Goal: Transaction & Acquisition: Purchase product/service

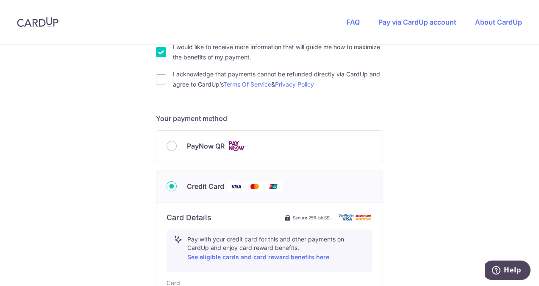
scroll to position [297, 0]
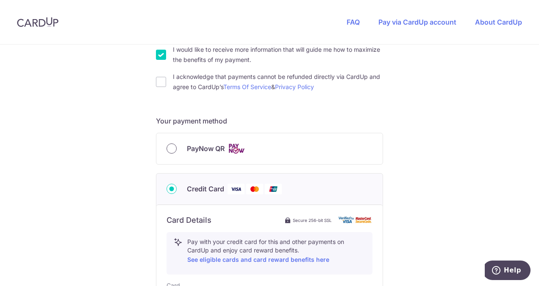
click at [169, 146] on input "PayNow QR" at bounding box center [172, 148] width 10 height 10
radio input "true"
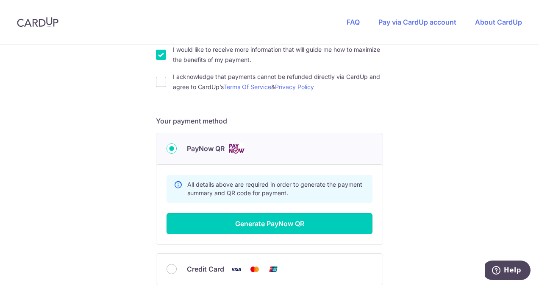
click at [271, 220] on button "Generate PayNow QR" at bounding box center [270, 223] width 206 height 21
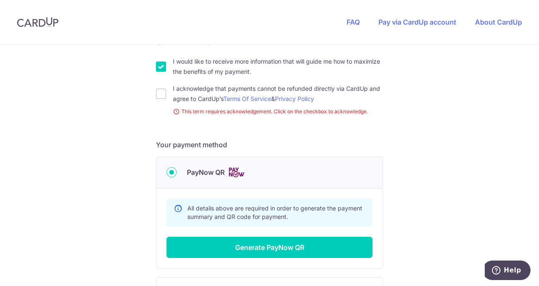
scroll to position [155, 0]
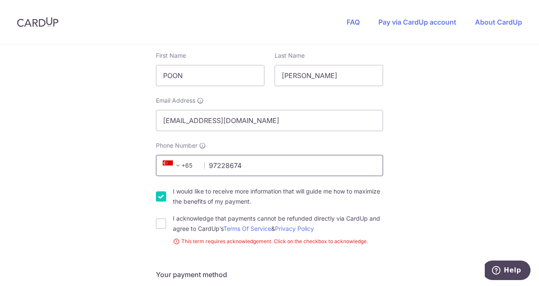
type input "97228674"
click at [265, 264] on form "Payment details Invoice Amount SGD 350.00 Invoice No INV-0615 Your details Firs…" at bounding box center [269, 214] width 227 height 511
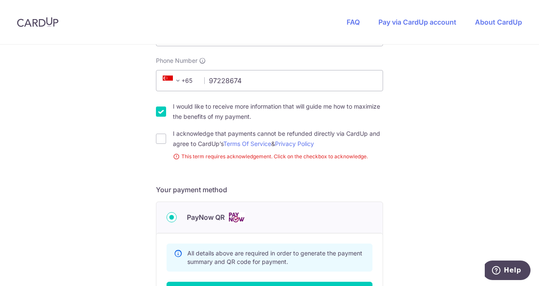
scroll to position [325, 0]
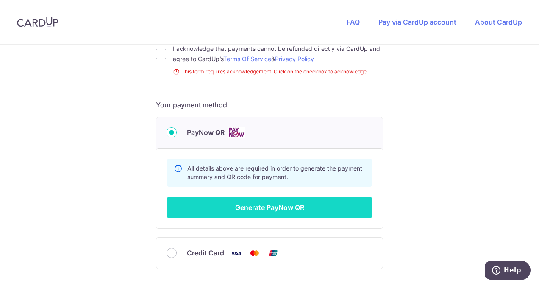
click at [282, 206] on button "Generate PayNow QR" at bounding box center [270, 207] width 206 height 21
click at [258, 203] on button "Generate PayNow QR" at bounding box center [270, 207] width 206 height 21
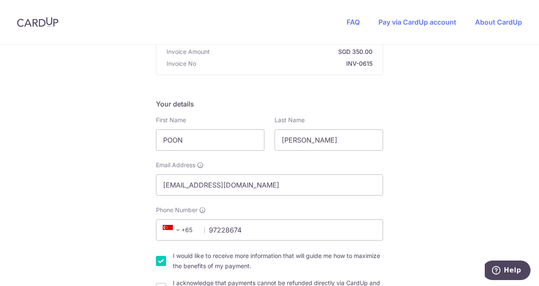
scroll to position [70, 0]
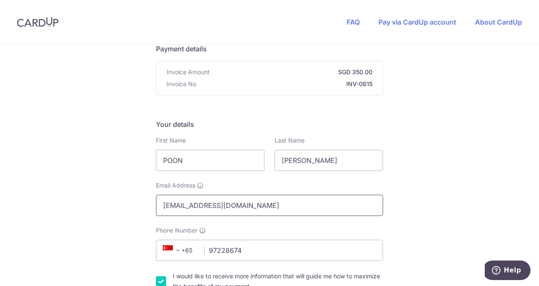
click at [243, 203] on input "[EMAIL_ADDRESS][DOMAIN_NAME]" at bounding box center [269, 204] width 227 height 21
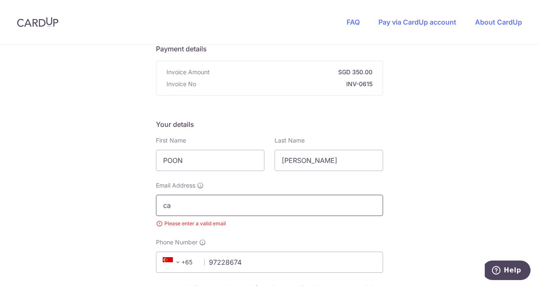
type input "c"
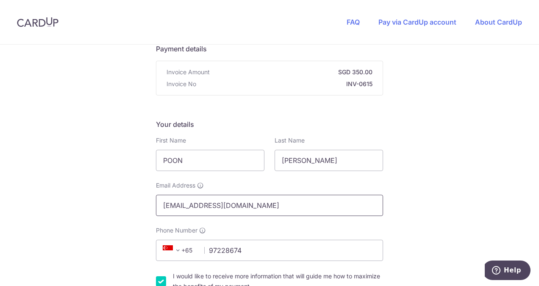
type input "nigelleow@ymail.com"
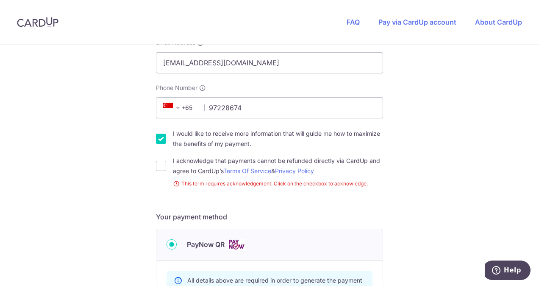
click at [306, 208] on form "Payment details Invoice Amount SGD 350.00 Invoice No INV-0615 Your details Firs…" at bounding box center [269, 156] width 227 height 511
click at [159, 137] on input "I would like to receive more information that will guide me how to maximize the…" at bounding box center [161, 138] width 10 height 10
checkbox input "false"
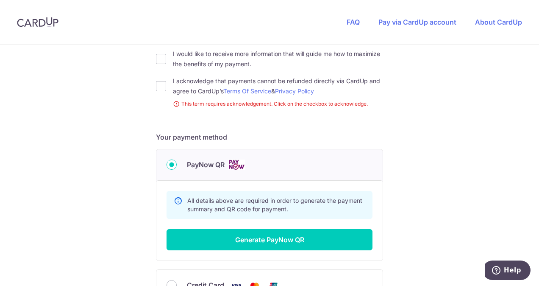
scroll to position [388, 0]
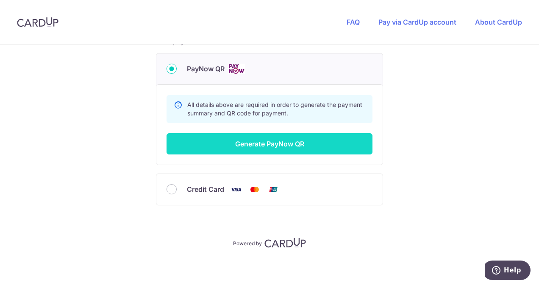
click at [283, 144] on button "Generate PayNow QR" at bounding box center [270, 143] width 206 height 21
click at [275, 142] on button "Generate PayNow QR" at bounding box center [270, 143] width 206 height 21
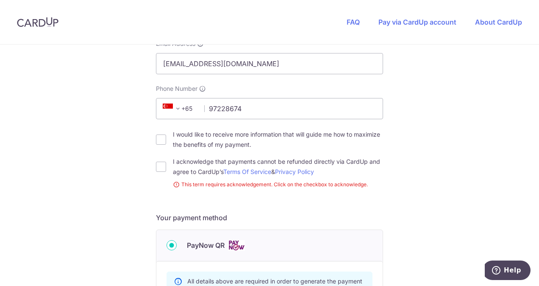
scroll to position [381, 0]
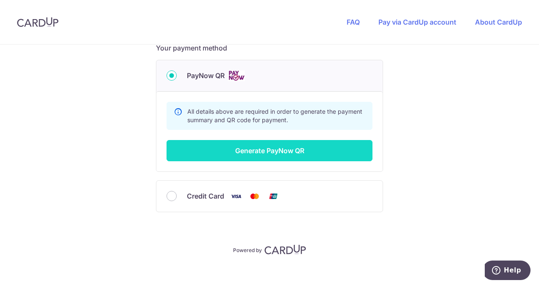
click at [271, 149] on button "Generate PayNow QR" at bounding box center [270, 150] width 206 height 21
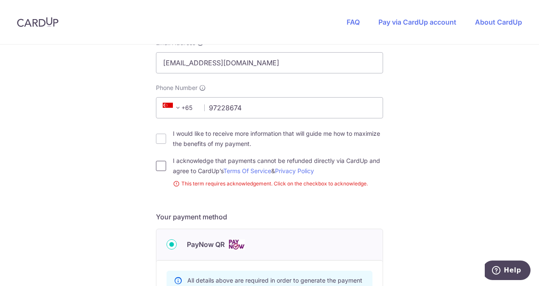
click at [159, 168] on input "I acknowledge that payments cannot be refunded directly via CardUp and agree to…" at bounding box center [161, 166] width 10 height 10
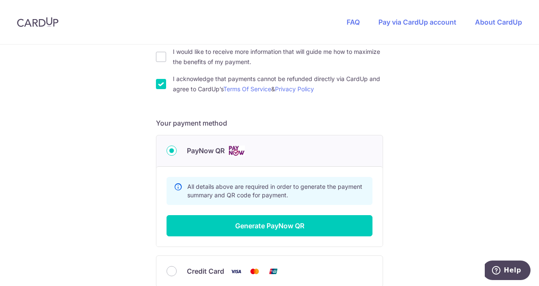
scroll to position [297, 0]
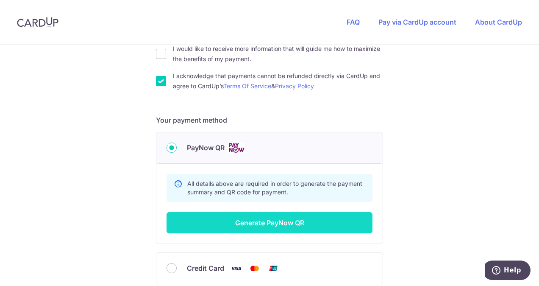
click at [245, 223] on button "Generate PayNow QR" at bounding box center [270, 222] width 206 height 21
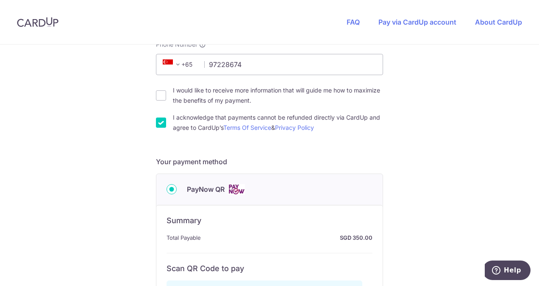
scroll to position [255, 0]
click at [160, 124] on input "I acknowledge that payments cannot be refunded directly via CardUp and agree to…" at bounding box center [161, 123] width 10 height 10
checkbox input "false"
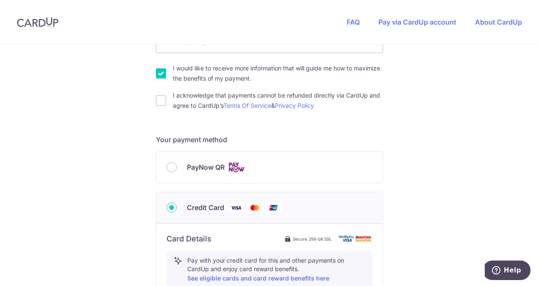
scroll to position [297, 0]
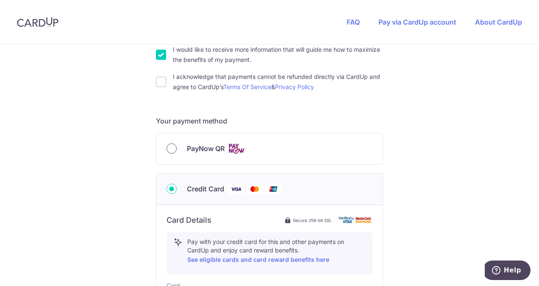
click at [169, 147] on input "PayNow QR" at bounding box center [172, 148] width 10 height 10
radio input "true"
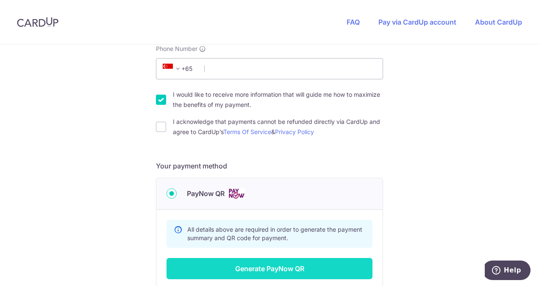
scroll to position [127, 0]
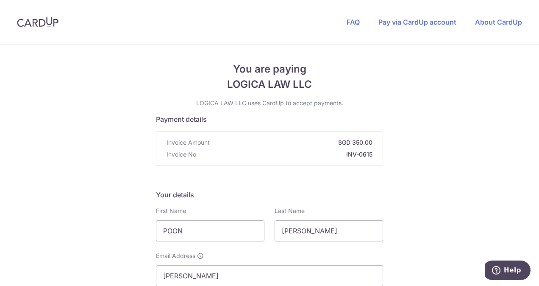
scroll to position [85, 0]
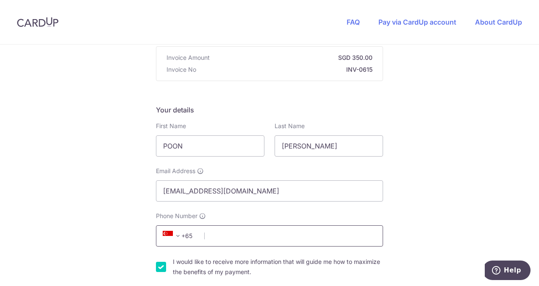
type input "nigelleow@ymail.com"
click at [204, 231] on input "Phone Number" at bounding box center [269, 235] width 227 height 21
type input "97228674"
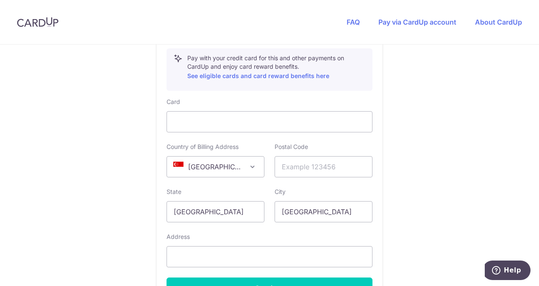
scroll to position [353, 0]
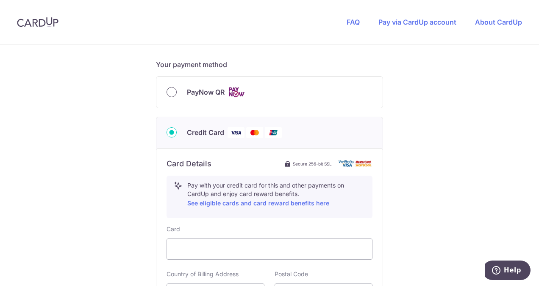
click at [171, 92] on input "PayNow QR" at bounding box center [172, 92] width 10 height 10
radio input "true"
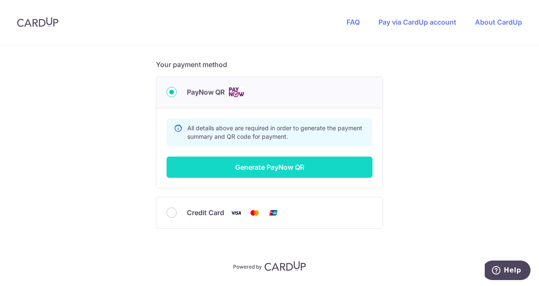
click at [243, 164] on button "Generate PayNow QR" at bounding box center [270, 166] width 206 height 21
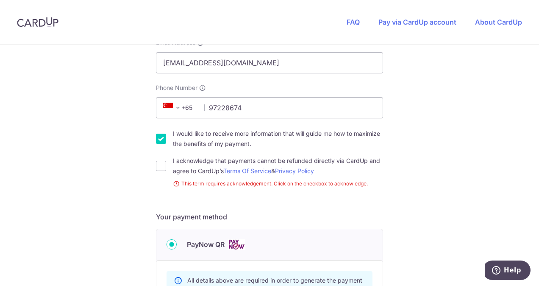
click at [162, 139] on input "I would like to receive more information that will guide me how to maximize the…" at bounding box center [161, 138] width 10 height 10
checkbox input "false"
click at [158, 168] on input "I acknowledge that payments cannot be refunded directly via CardUp and agree to…" at bounding box center [161, 166] width 10 height 10
checkbox input "true"
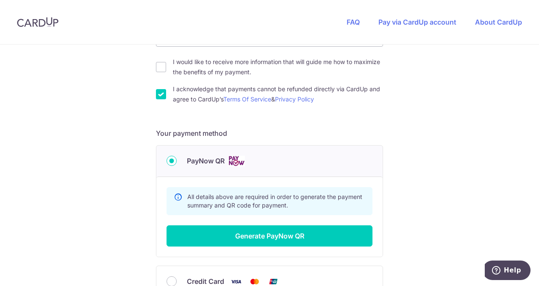
scroll to position [297, 0]
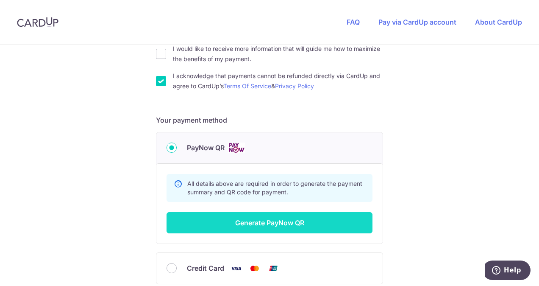
click at [260, 221] on button "Generate PayNow QR" at bounding box center [270, 222] width 206 height 21
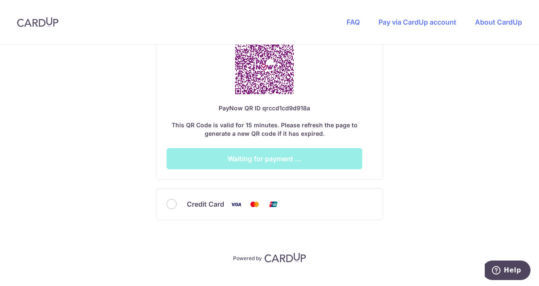
scroll to position [509, 0]
